Goal: Information Seeking & Learning: Find specific fact

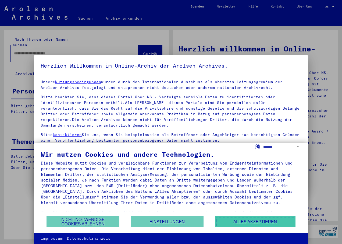
click at [258, 225] on button "Alles akzeptieren" at bounding box center [255, 221] width 81 height 11
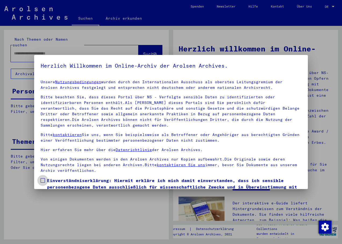
click at [44, 180] on span at bounding box center [43, 180] width 4 height 4
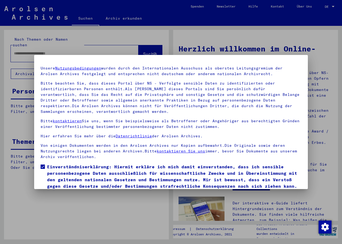
scroll to position [27, 0]
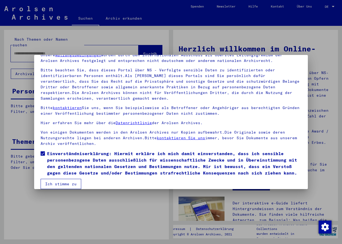
click at [54, 182] on button "Ich stimme zu" at bounding box center [61, 184] width 41 height 10
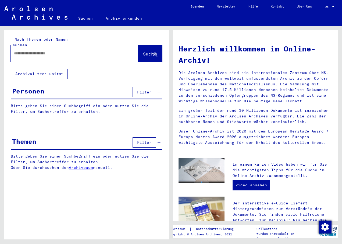
click at [89, 51] on input "text" at bounding box center [68, 54] width 108 height 6
type input "******"
click at [143, 51] on span "Suche" at bounding box center [149, 53] width 13 height 5
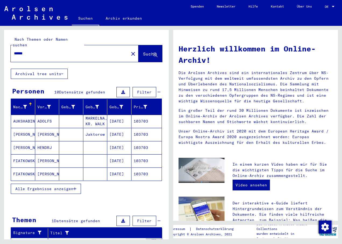
click at [25, 116] on mat-cell "AUKSHABINTS" at bounding box center [23, 121] width 24 height 13
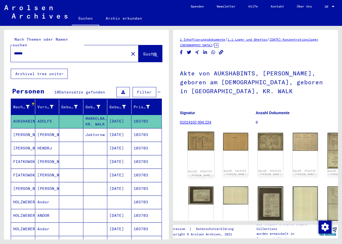
click at [196, 139] on img at bounding box center [201, 141] width 26 height 19
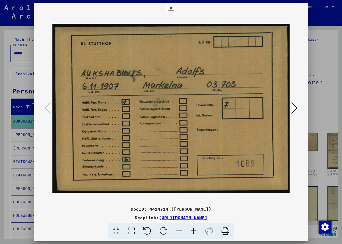
click at [294, 108] on icon at bounding box center [295, 107] width 6 height 13
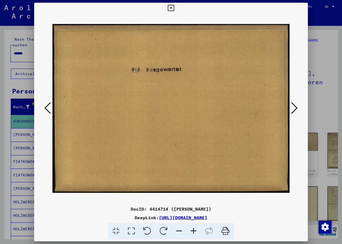
click at [294, 108] on icon at bounding box center [295, 107] width 6 height 13
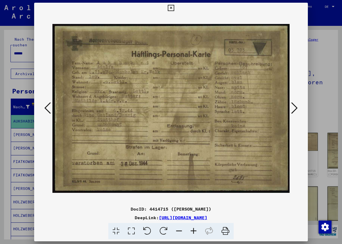
click at [294, 108] on icon at bounding box center [295, 107] width 6 height 13
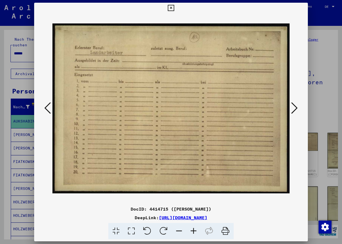
click at [294, 108] on icon at bounding box center [295, 107] width 6 height 13
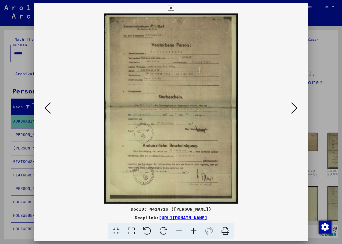
click at [194, 228] on icon at bounding box center [194, 231] width 15 height 16
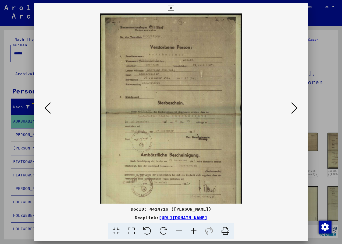
click at [195, 228] on icon at bounding box center [194, 231] width 15 height 16
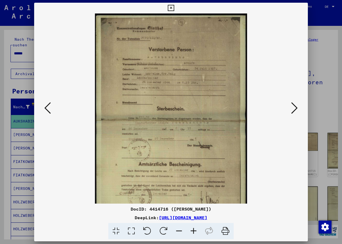
click at [195, 228] on icon at bounding box center [194, 231] width 15 height 16
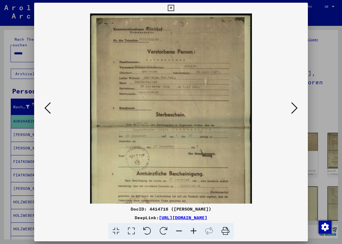
click at [196, 227] on icon at bounding box center [194, 231] width 15 height 16
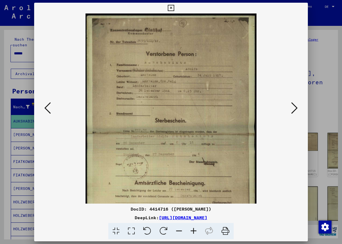
click at [170, 7] on icon at bounding box center [171, 8] width 6 height 6
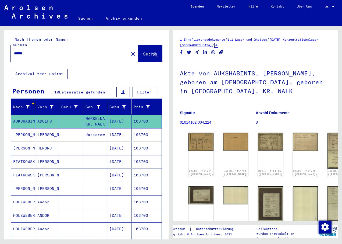
scroll to position [27, 0]
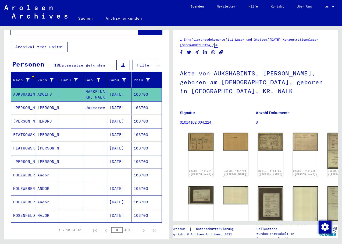
click at [24, 210] on mat-cell "ROSENFELD" at bounding box center [23, 215] width 24 height 13
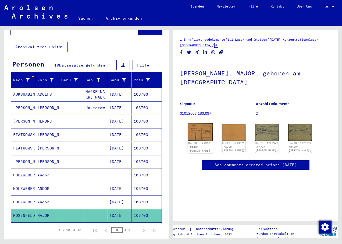
click at [198, 135] on img at bounding box center [200, 131] width 25 height 17
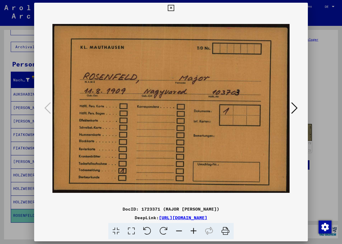
click at [296, 110] on icon at bounding box center [295, 107] width 6 height 13
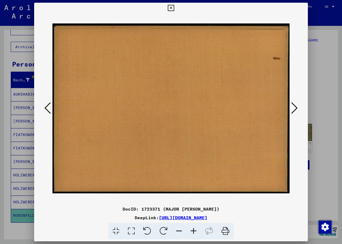
click at [296, 110] on icon at bounding box center [295, 107] width 6 height 13
